Goal: Use online tool/utility: Utilize a website feature to perform a specific function

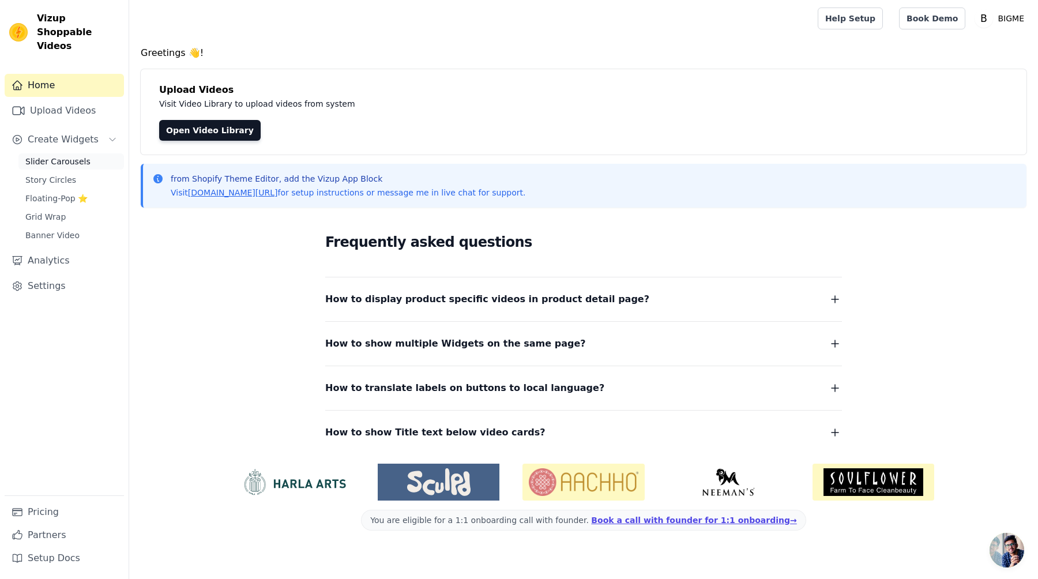
click at [57, 153] on link "Slider Carousels" at bounding box center [71, 161] width 106 height 16
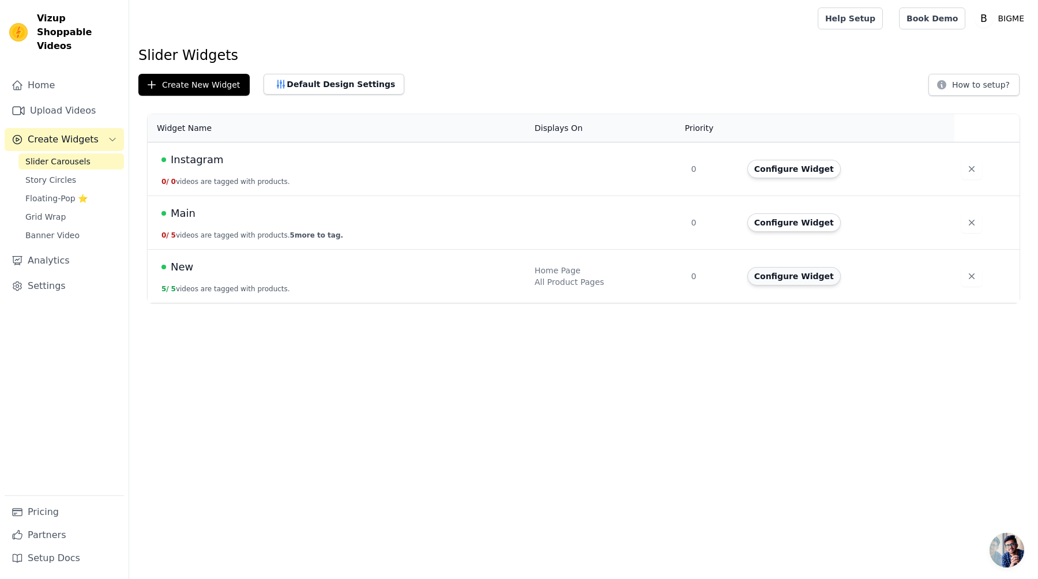
click at [782, 276] on button "Configure Widget" at bounding box center [794, 276] width 93 height 18
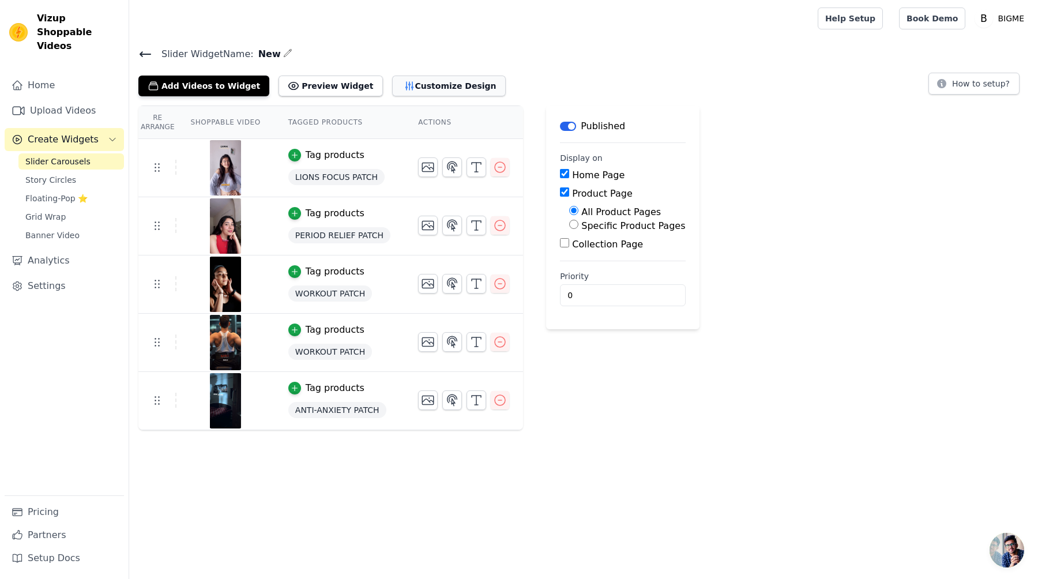
click at [405, 89] on icon "button" at bounding box center [408, 86] width 7 height 8
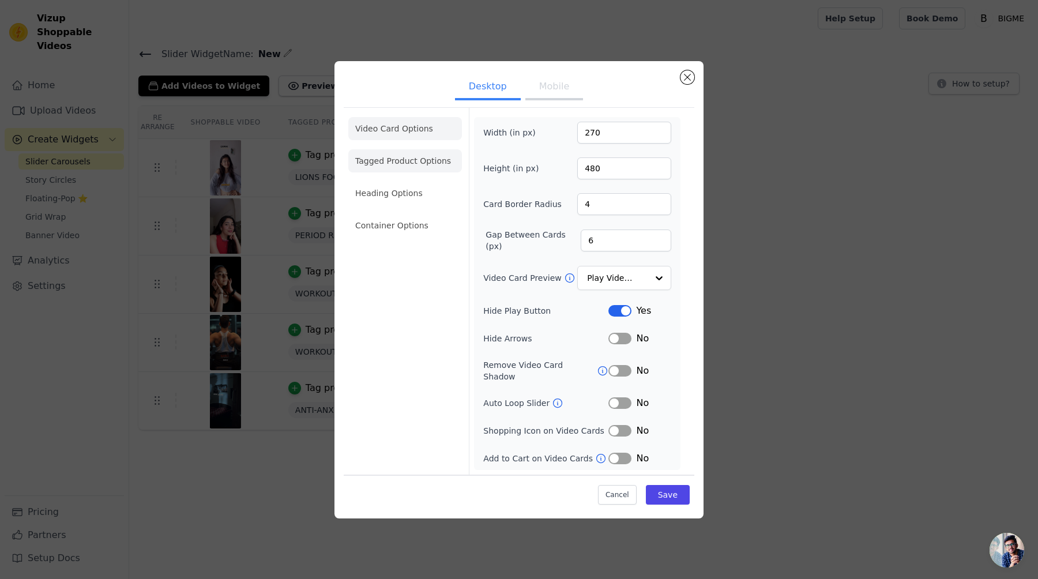
click at [426, 214] on li "Tagged Product Options" at bounding box center [405, 225] width 114 height 23
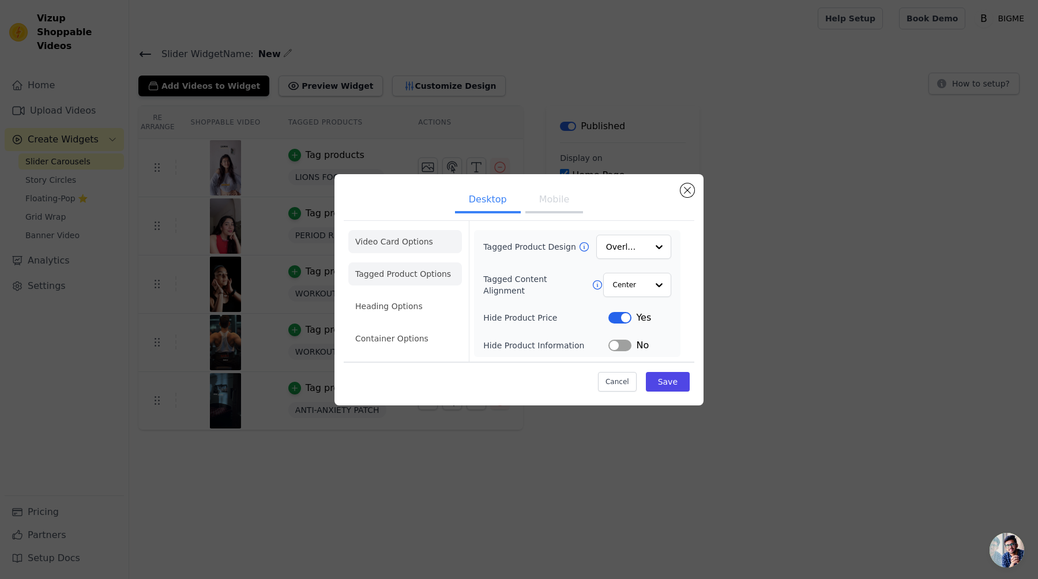
click at [411, 262] on li "Video Card Options" at bounding box center [405, 273] width 114 height 23
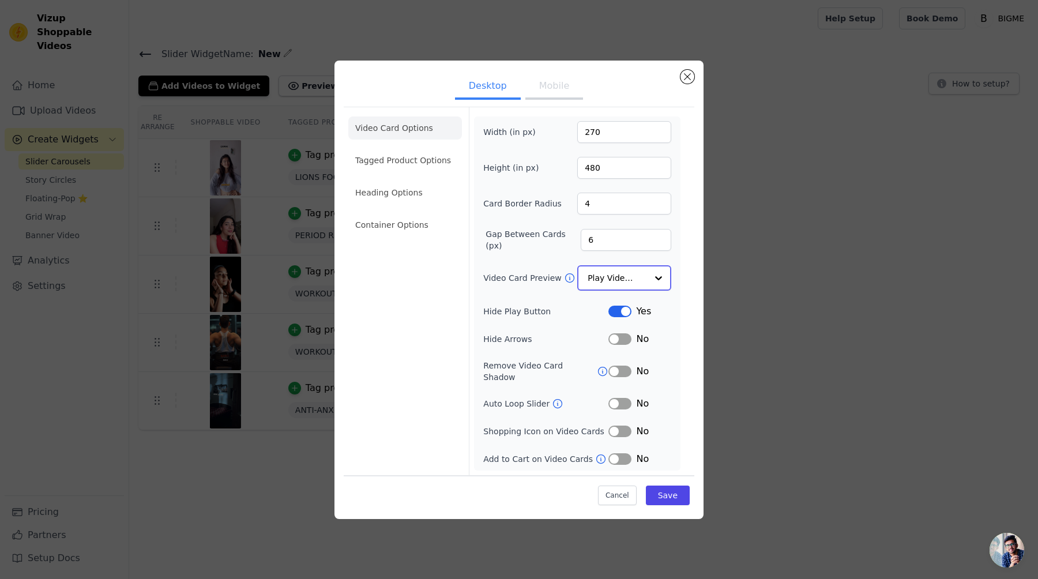
click at [600, 286] on input "Video Card Preview" at bounding box center [617, 277] width 59 height 23
click at [363, 191] on li "Heading Options" at bounding box center [405, 193] width 114 height 23
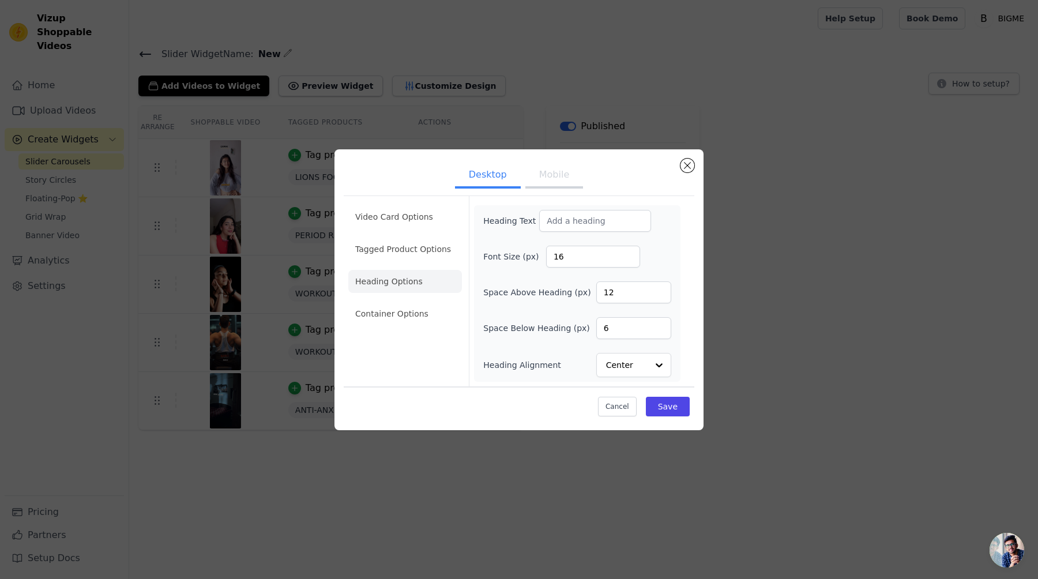
click at [388, 262] on ul "Video Card Options Tagged Product Options Heading Options Container Options" at bounding box center [405, 265] width 114 height 129
click at [392, 302] on li "Tagged Product Options" at bounding box center [405, 313] width 114 height 23
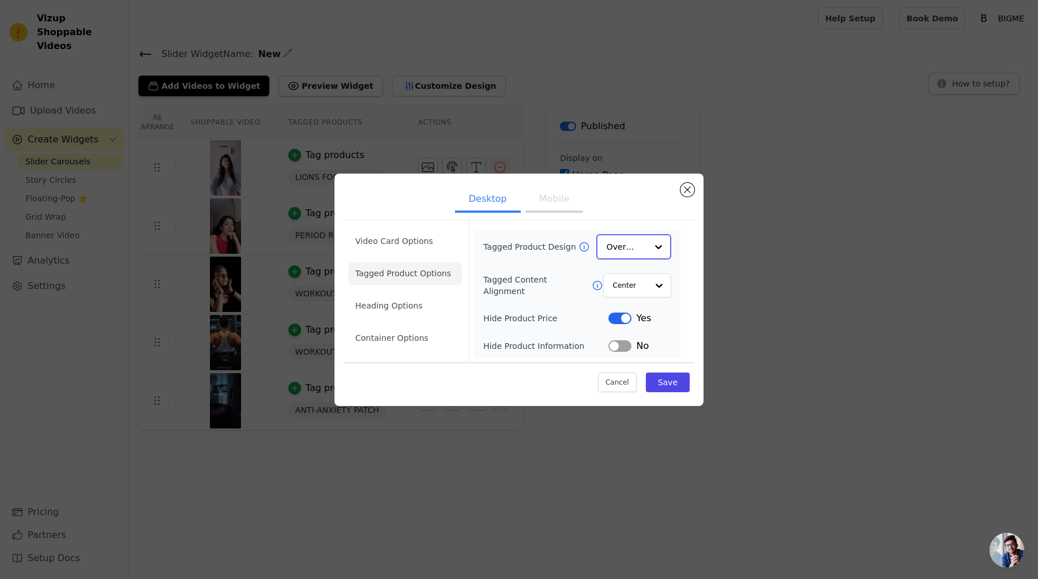
click at [643, 257] on input "Tagged Product Design" at bounding box center [627, 246] width 40 height 23
click at [629, 272] on div "Card" at bounding box center [633, 274] width 75 height 24
click at [411, 316] on li "Heading Options" at bounding box center [405, 306] width 114 height 23
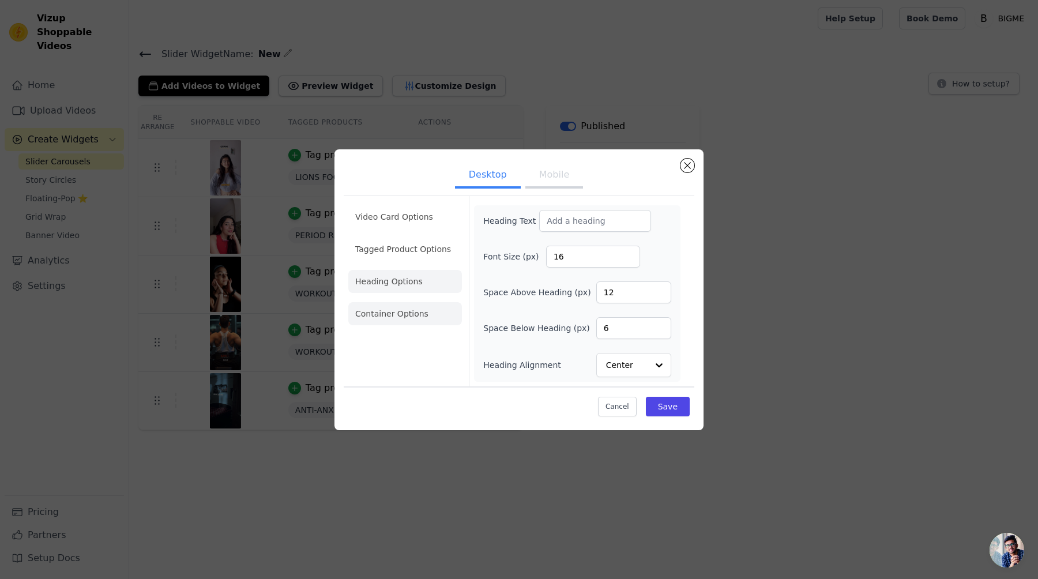
click at [405, 321] on li "Container Options" at bounding box center [405, 313] width 114 height 23
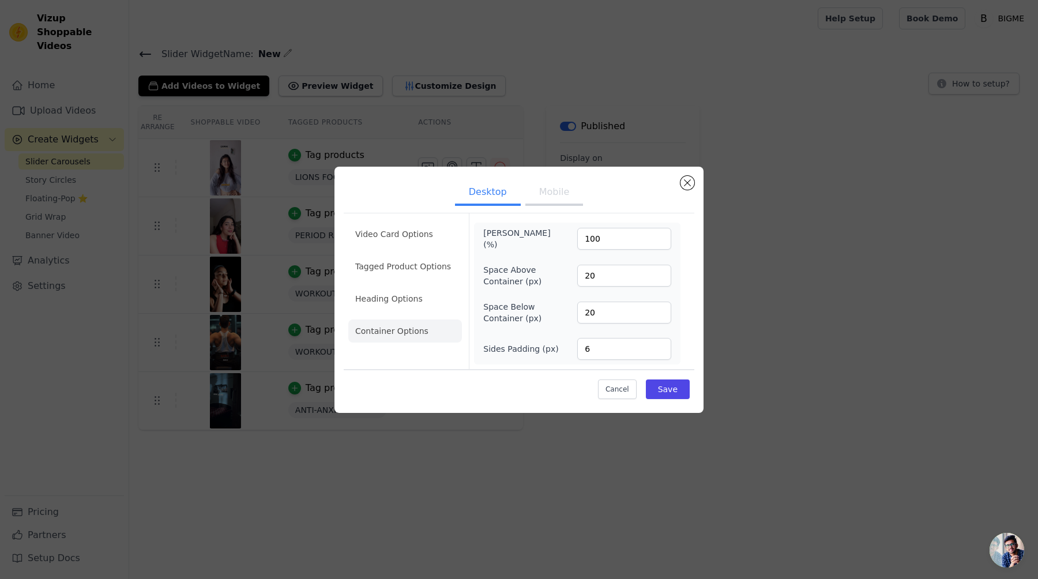
click at [409, 284] on ul "Video Card Options Tagged Product Options Heading Options Container Options" at bounding box center [405, 282] width 114 height 129
click at [413, 320] on li "Tagged Product Options" at bounding box center [405, 331] width 114 height 23
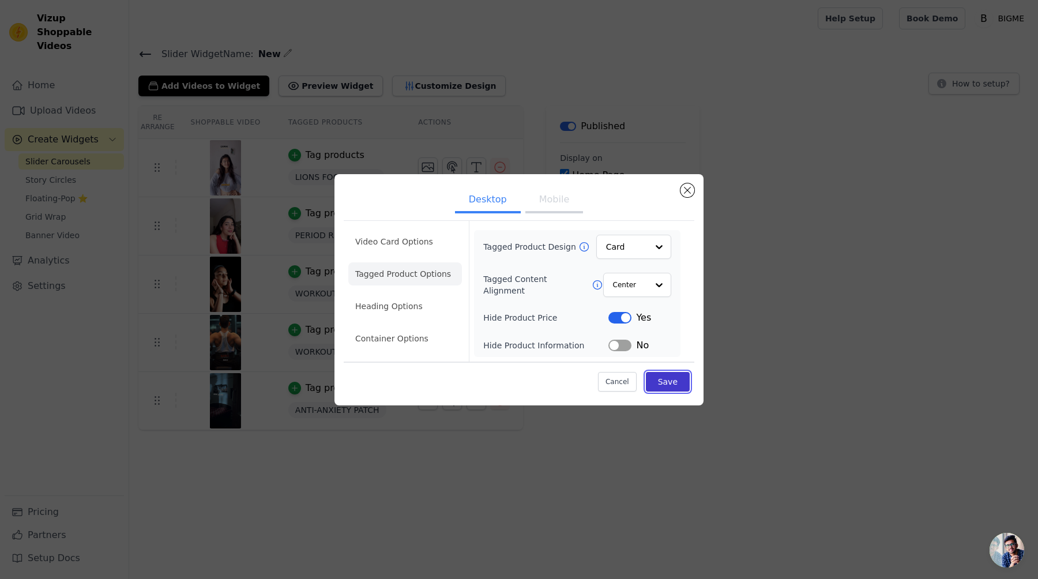
click at [667, 378] on button "Save" at bounding box center [668, 382] width 44 height 20
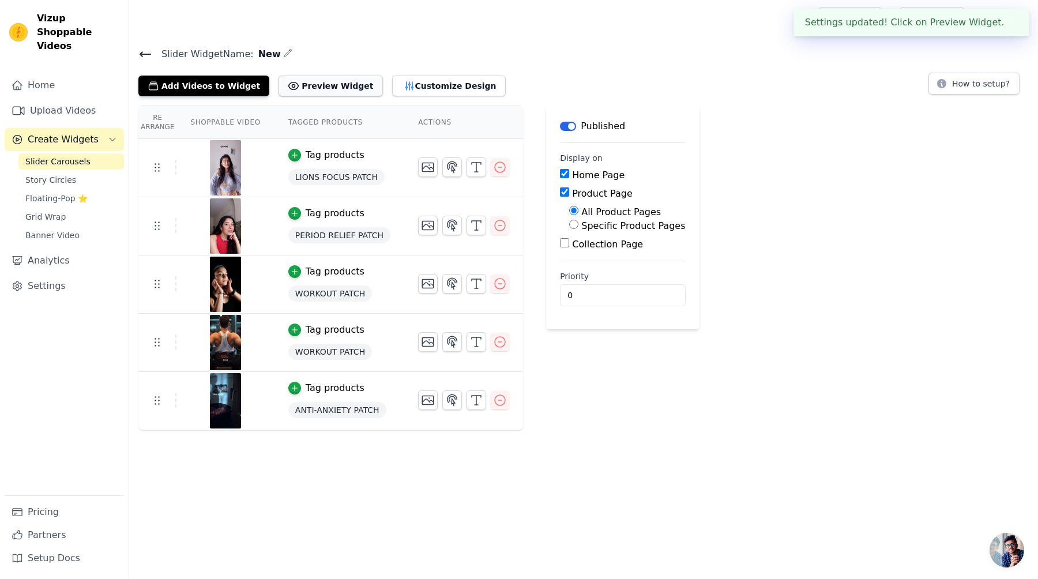
click at [305, 82] on button "Preview Widget" at bounding box center [331, 86] width 104 height 21
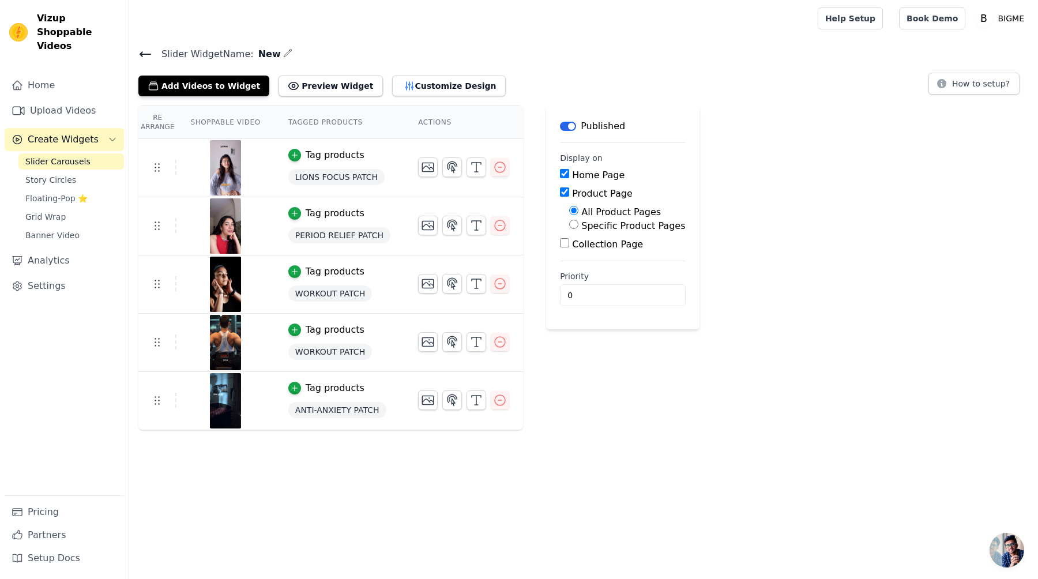
click at [588, 324] on main "Label Published Display on Home Page Product Page All Product Pages Specific Pr…" at bounding box center [622, 218] width 153 height 224
click at [422, 84] on button "Customize Design" at bounding box center [449, 86] width 114 height 21
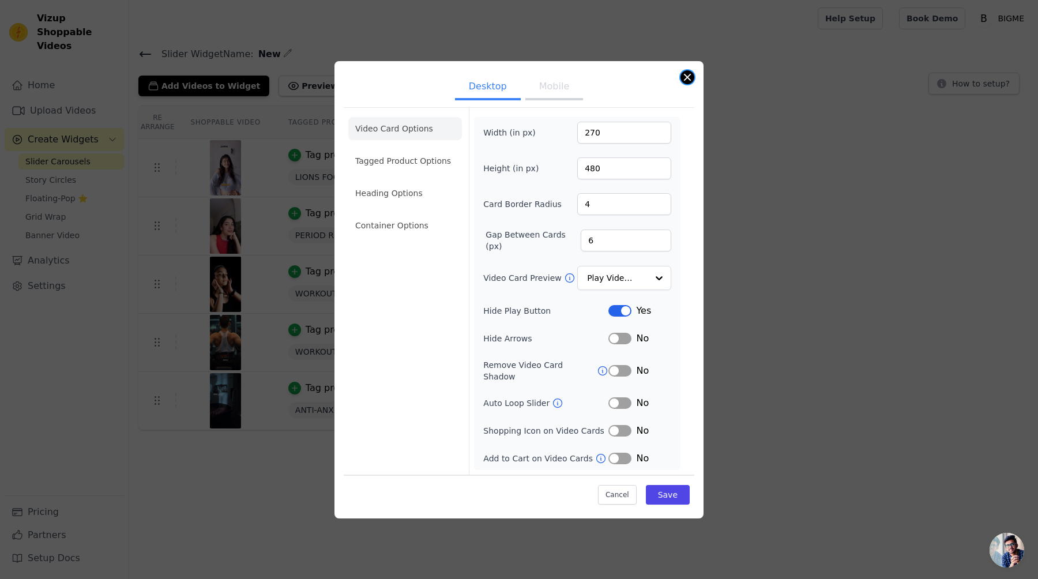
click at [692, 82] on button "Close modal" at bounding box center [688, 77] width 14 height 14
